Goal: Transaction & Acquisition: Book appointment/travel/reservation

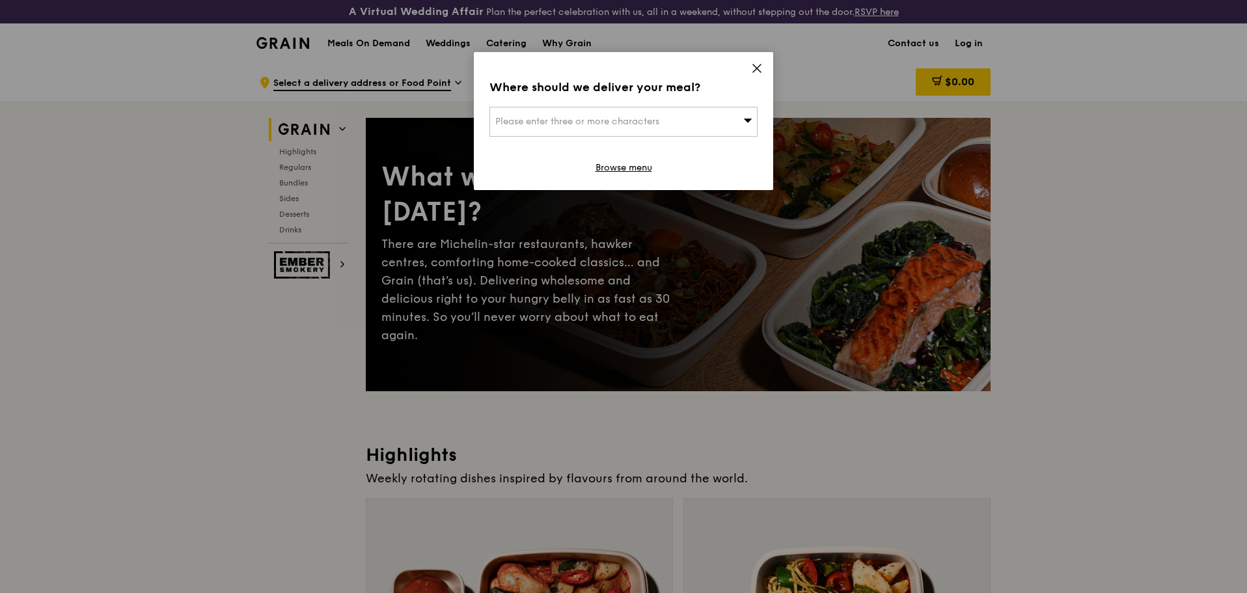
click at [759, 72] on icon at bounding box center [757, 68] width 12 height 12
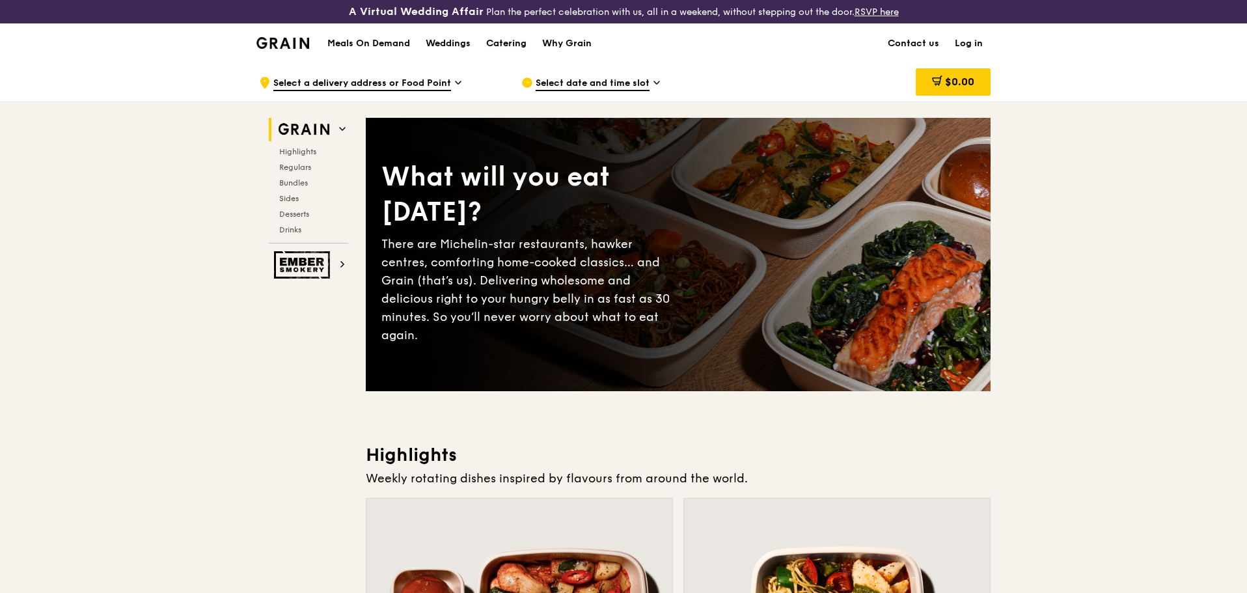
click at [502, 41] on div "Catering" at bounding box center [506, 43] width 40 height 39
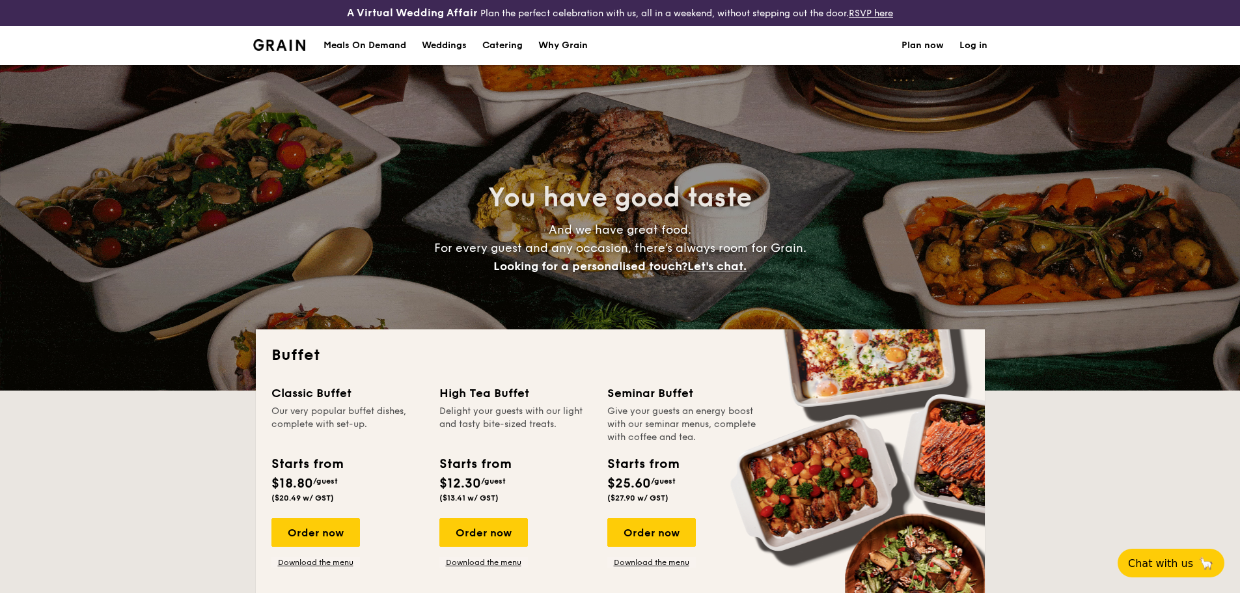
select select
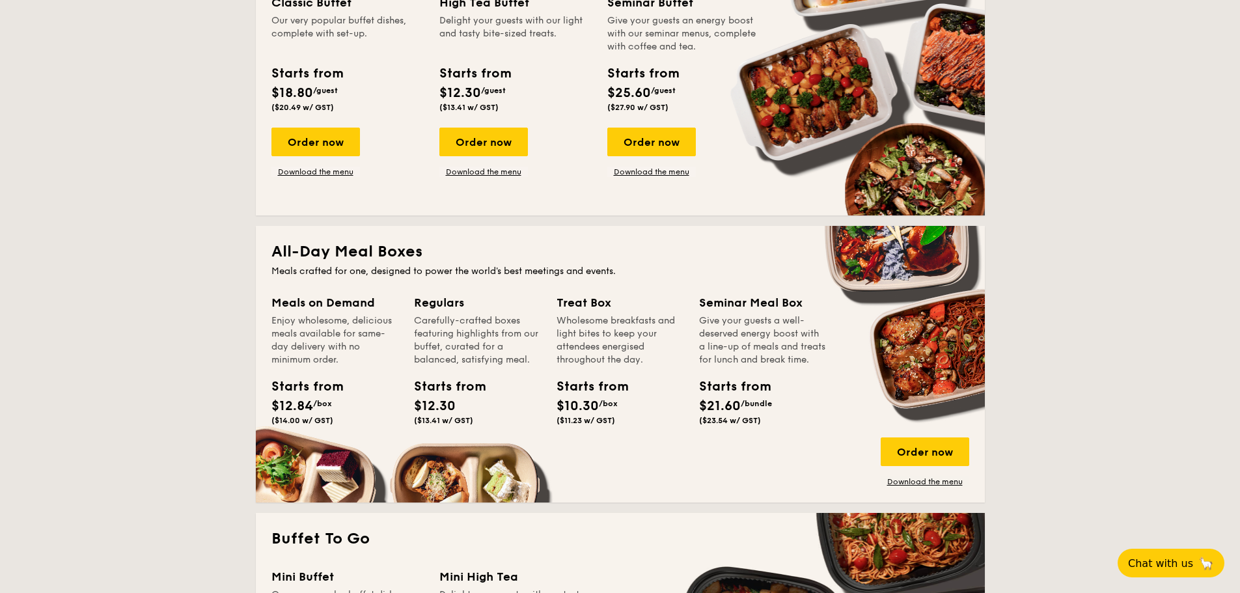
scroll to position [391, 0]
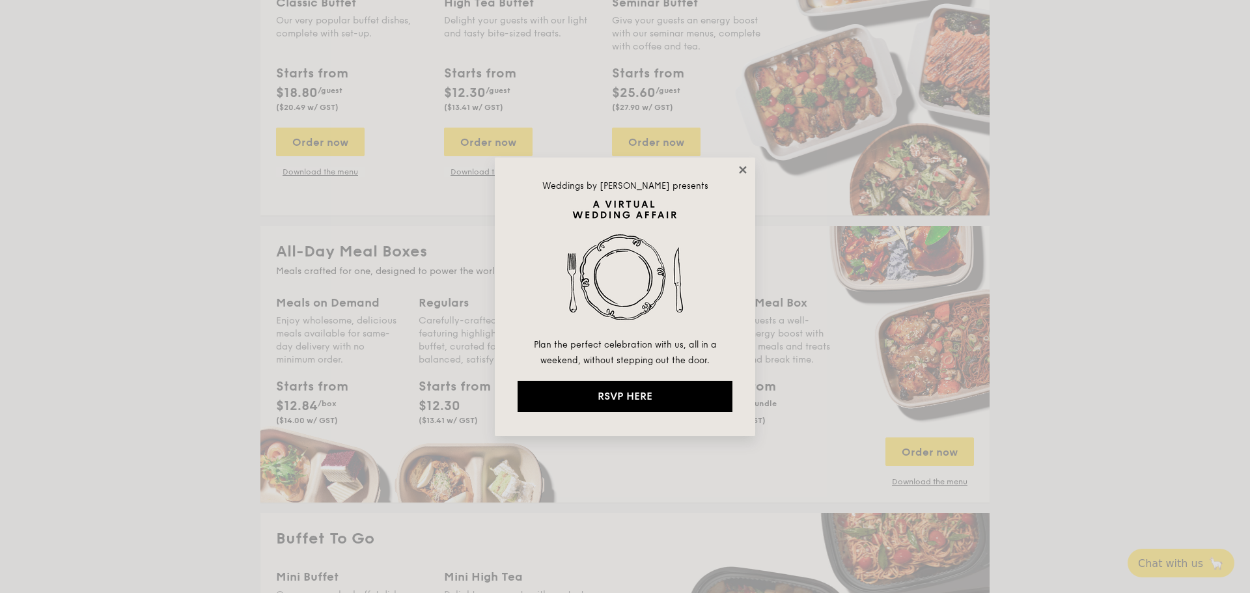
click at [745, 172] on icon at bounding box center [742, 169] width 7 height 7
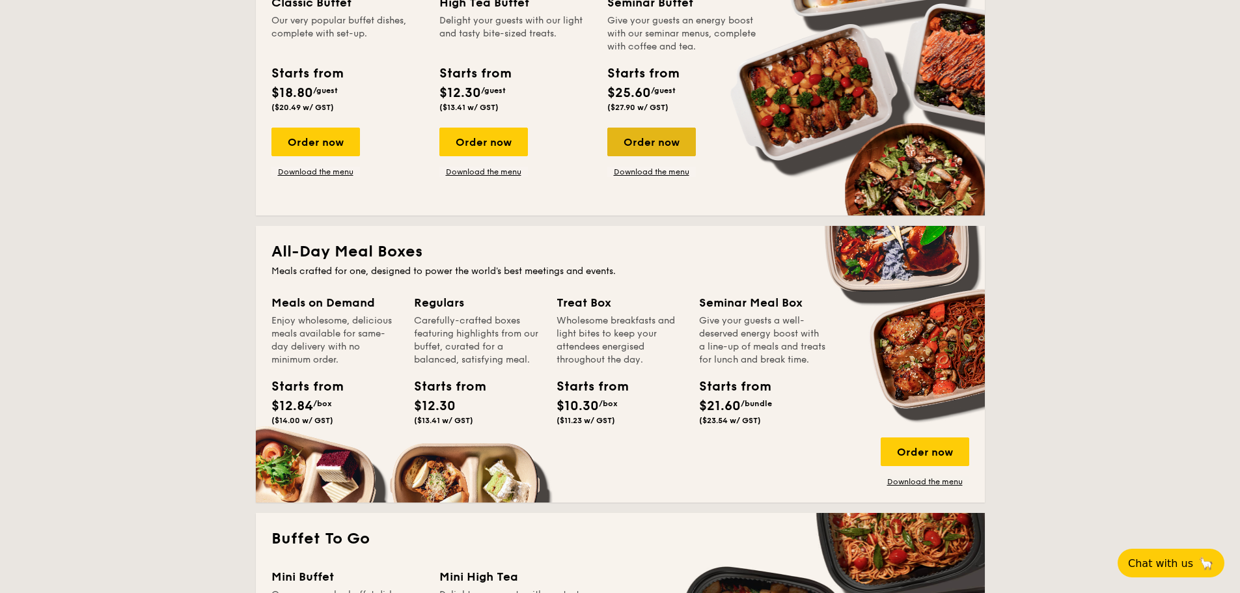
click at [679, 143] on div "Order now" at bounding box center [651, 142] width 89 height 29
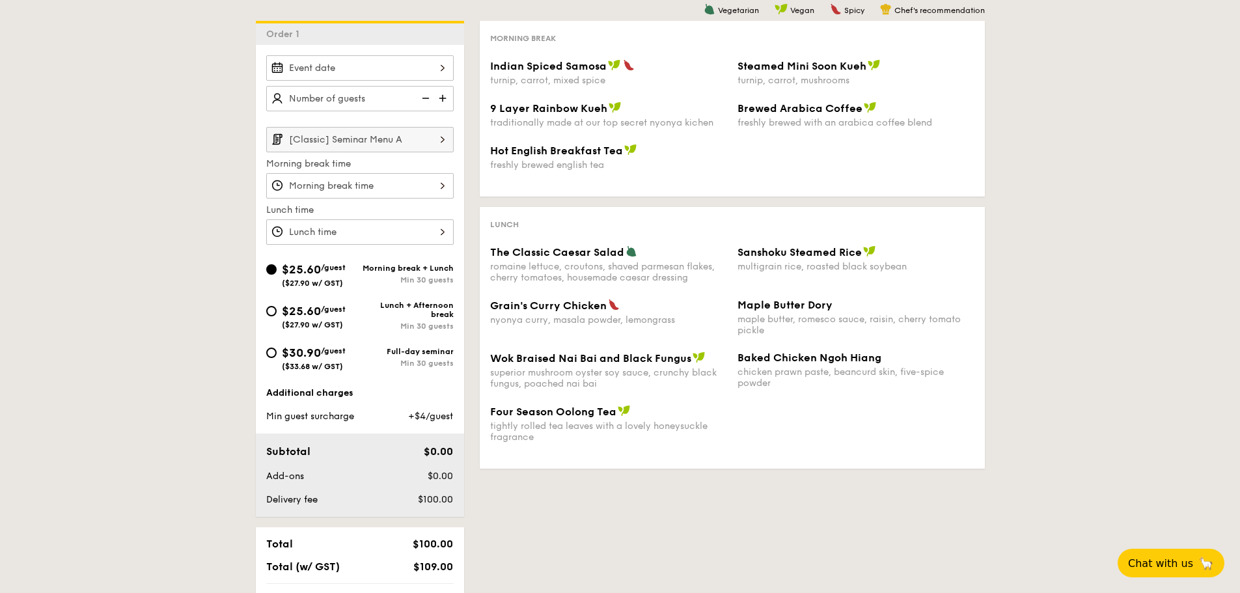
scroll to position [301, 0]
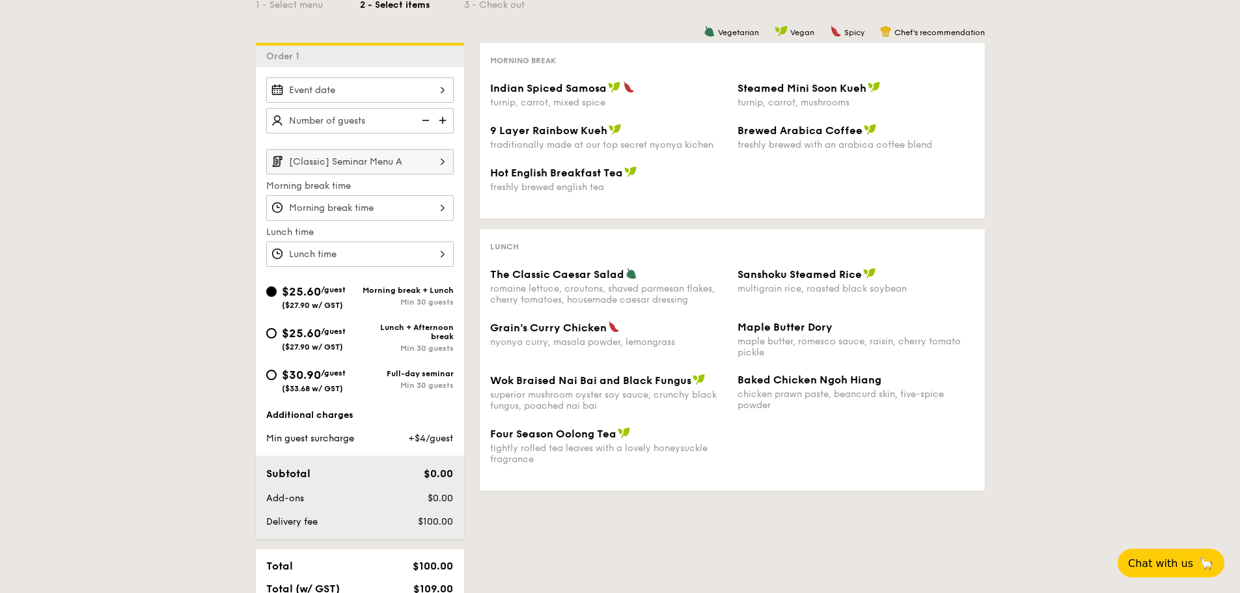
click at [432, 117] on img at bounding box center [425, 120] width 20 height 25
click at [443, 120] on img at bounding box center [444, 120] width 20 height 25
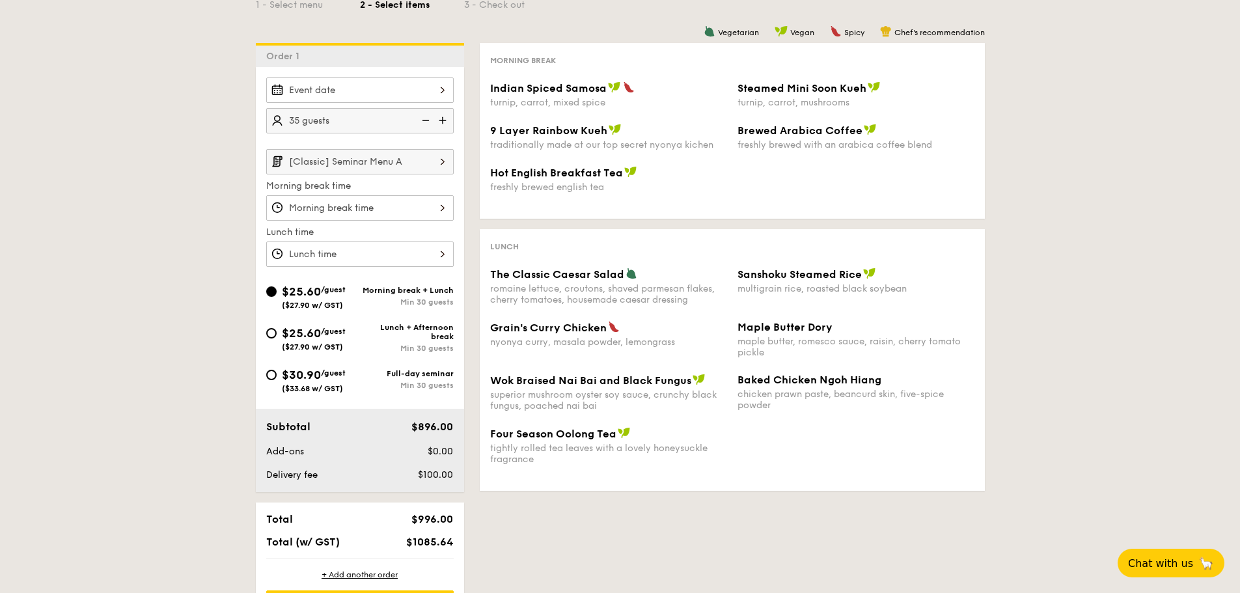
click at [443, 120] on img at bounding box center [444, 120] width 20 height 25
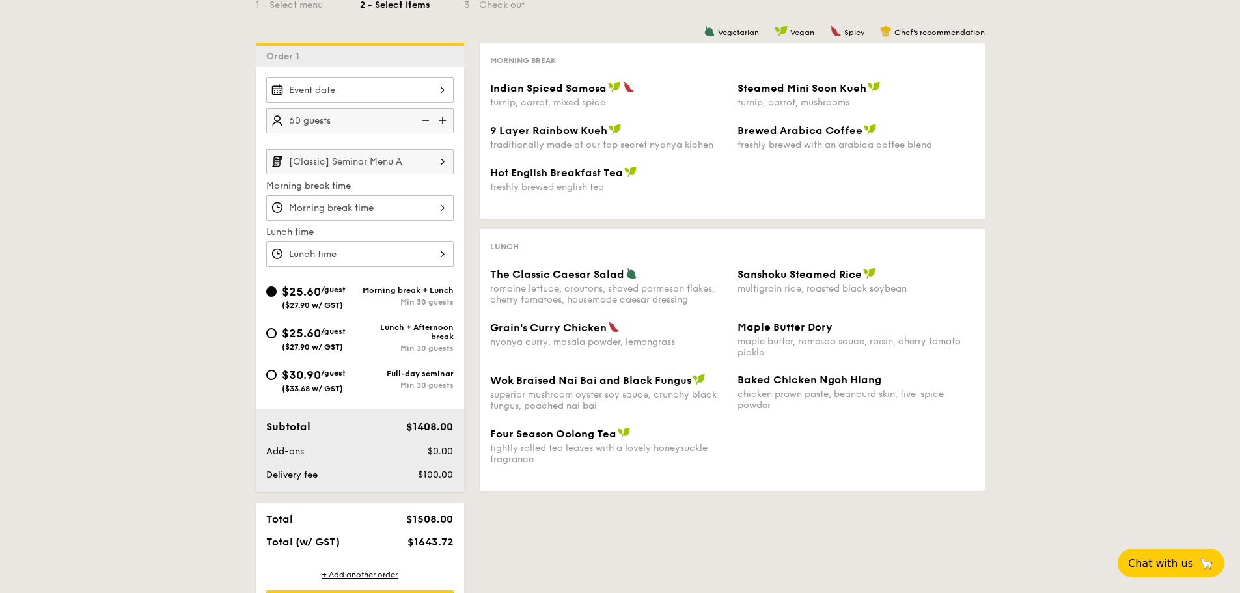
click at [443, 120] on img at bounding box center [444, 120] width 20 height 25
type input "75 guests"
